Goal: Find specific page/section: Find specific page/section

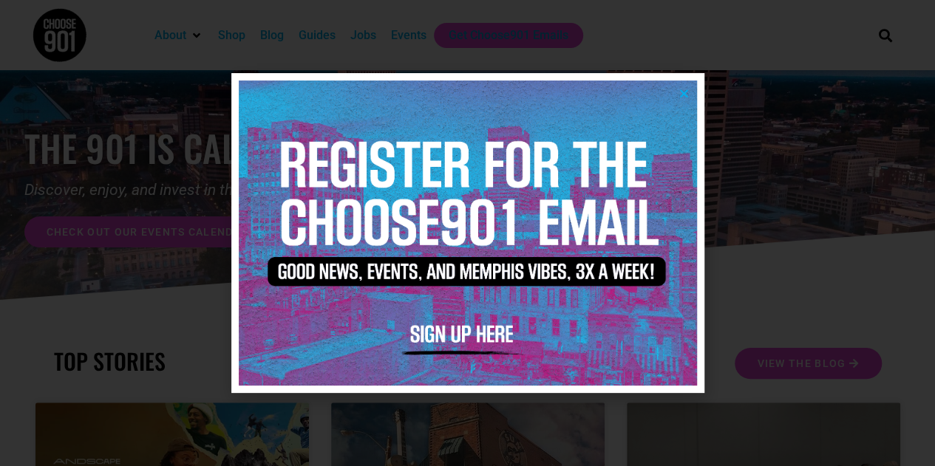
click at [681, 97] on icon "Close" at bounding box center [683, 93] width 11 height 11
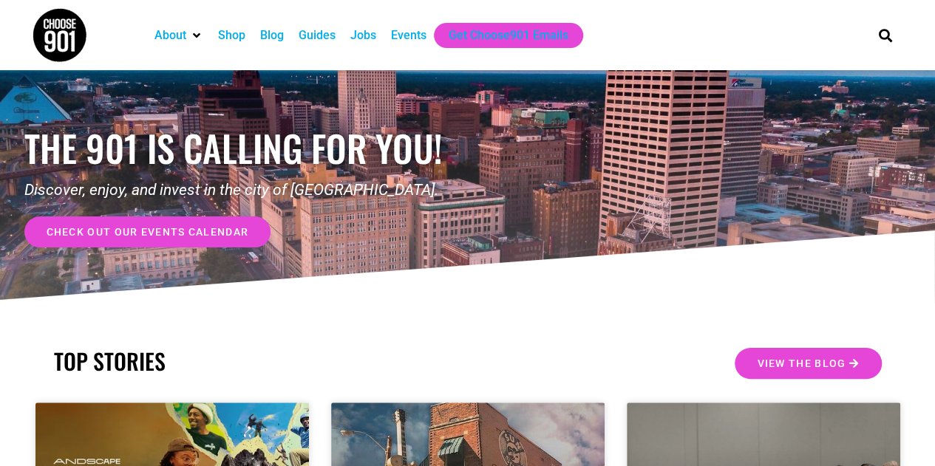
click at [366, 36] on div "Jobs" at bounding box center [363, 36] width 26 height 18
